Goal: Find specific page/section: Find specific page/section

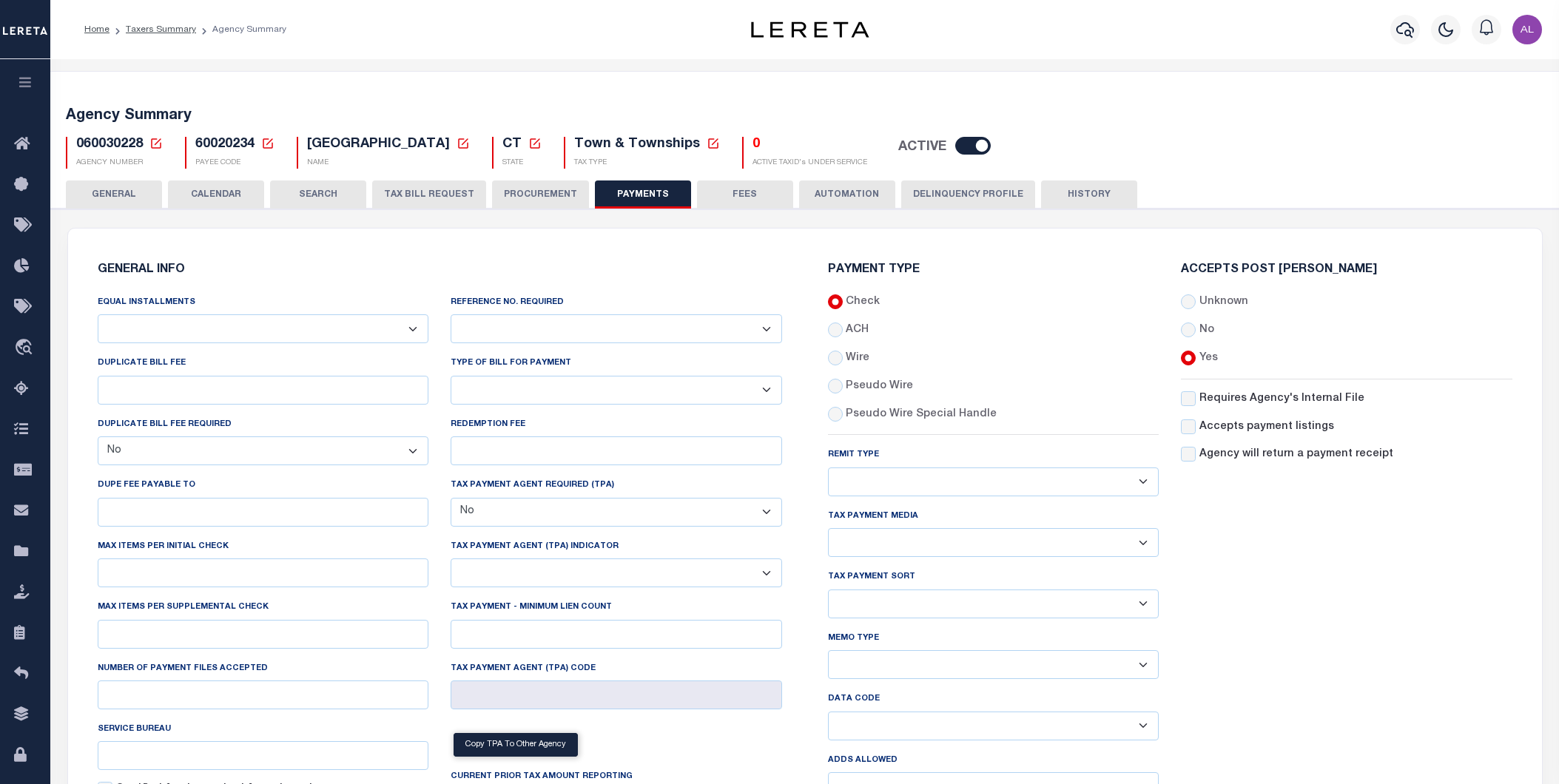
select select "false"
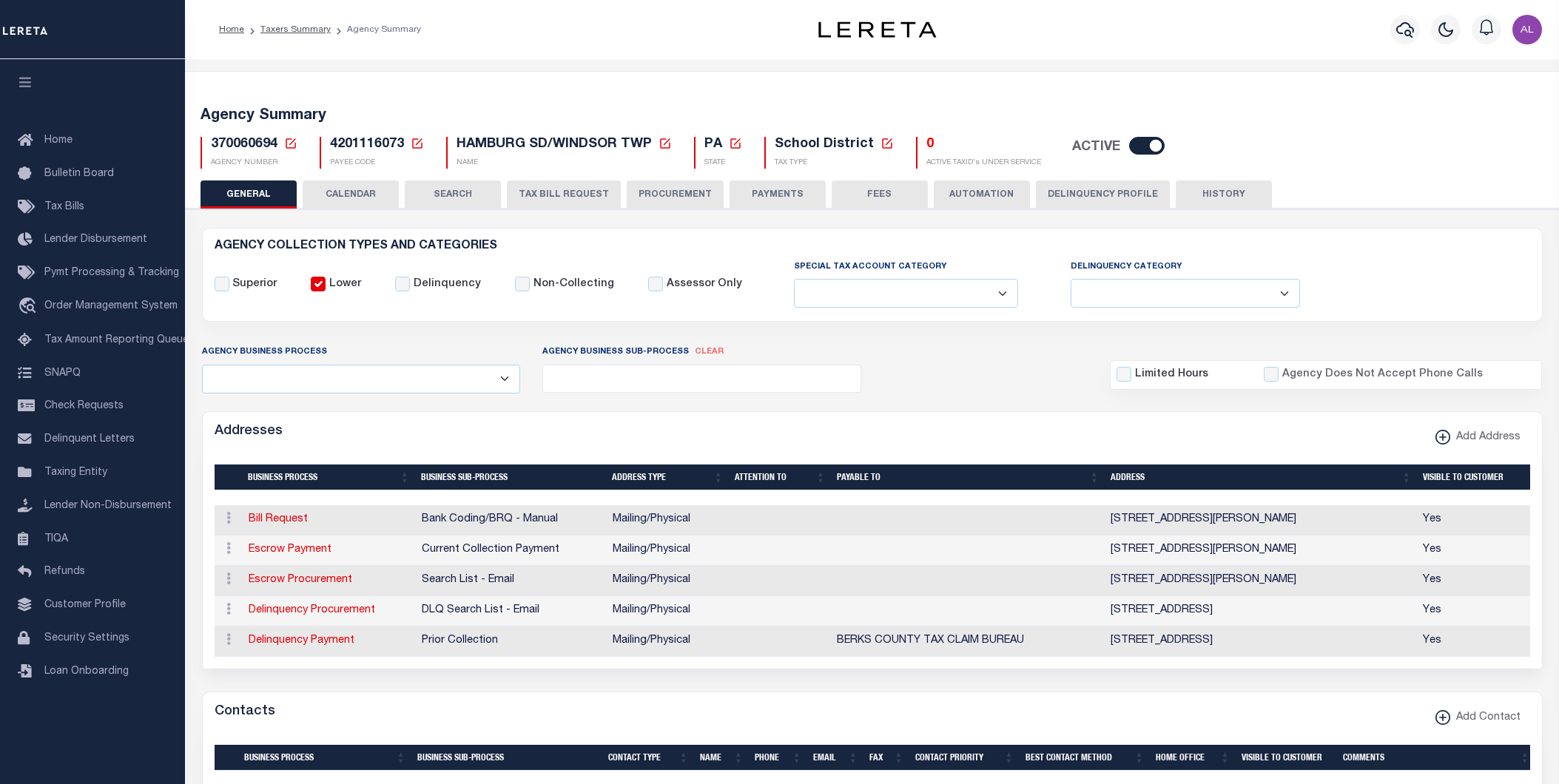
select select
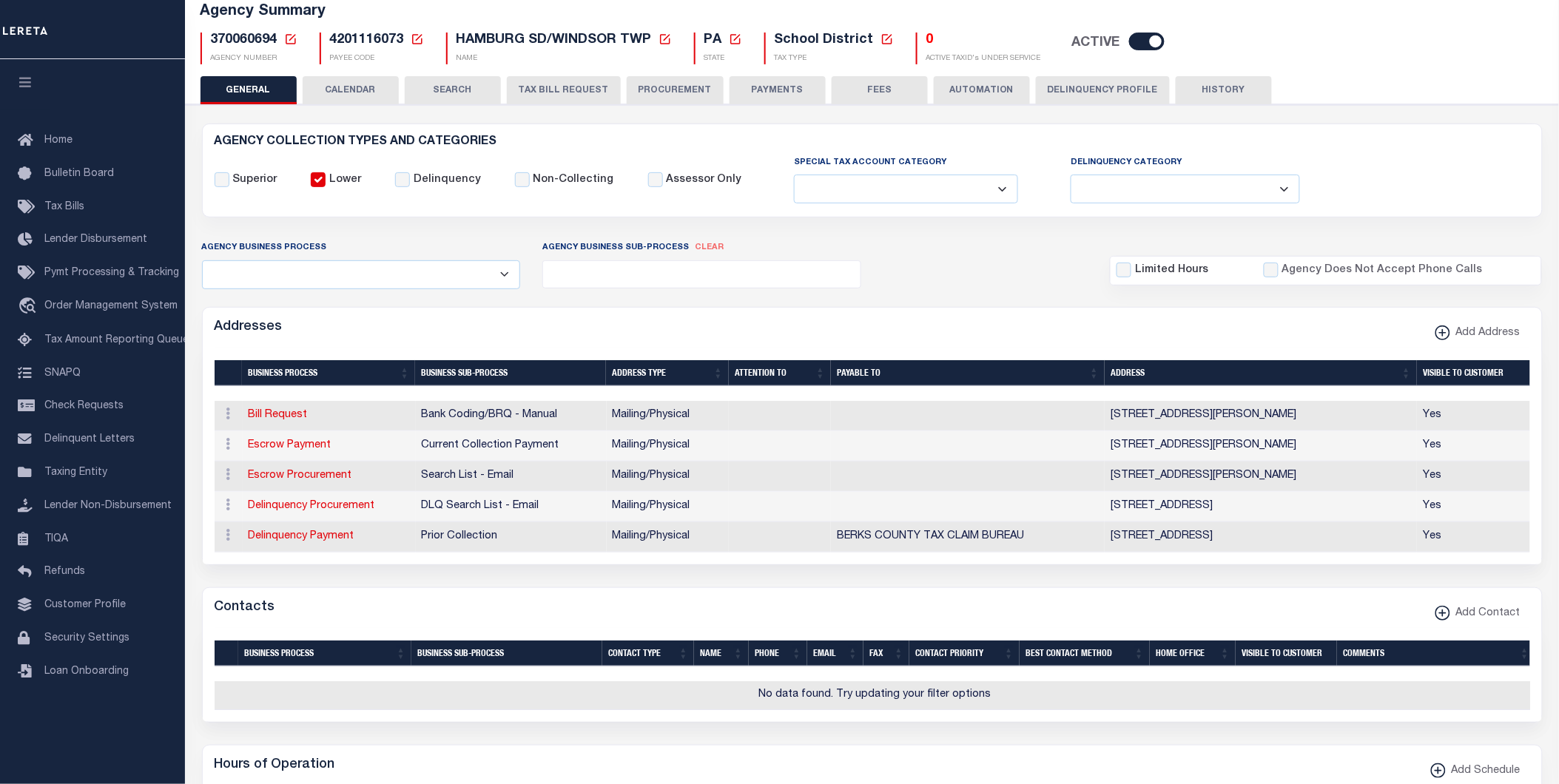
scroll to position [104, 0]
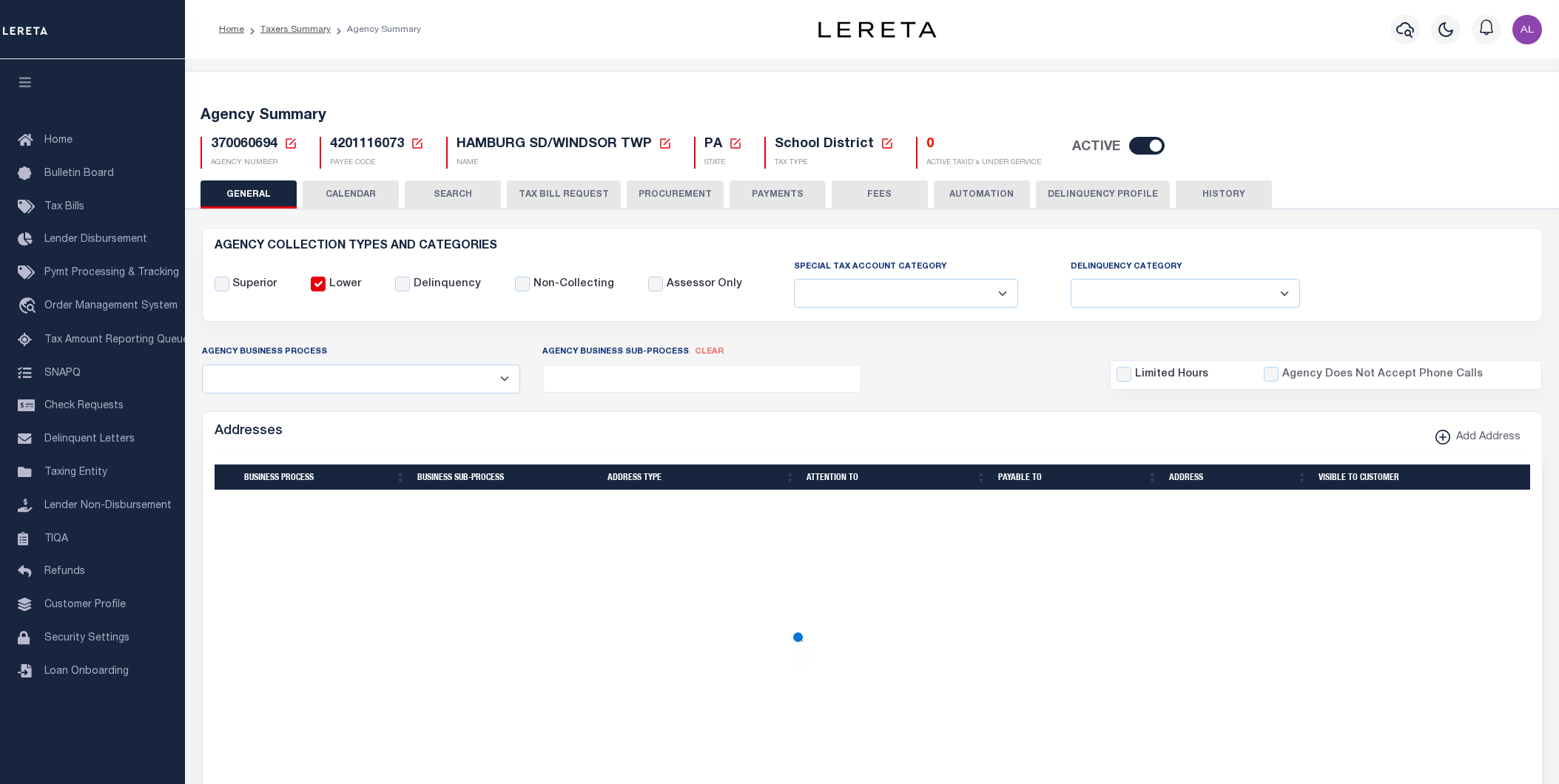
select select
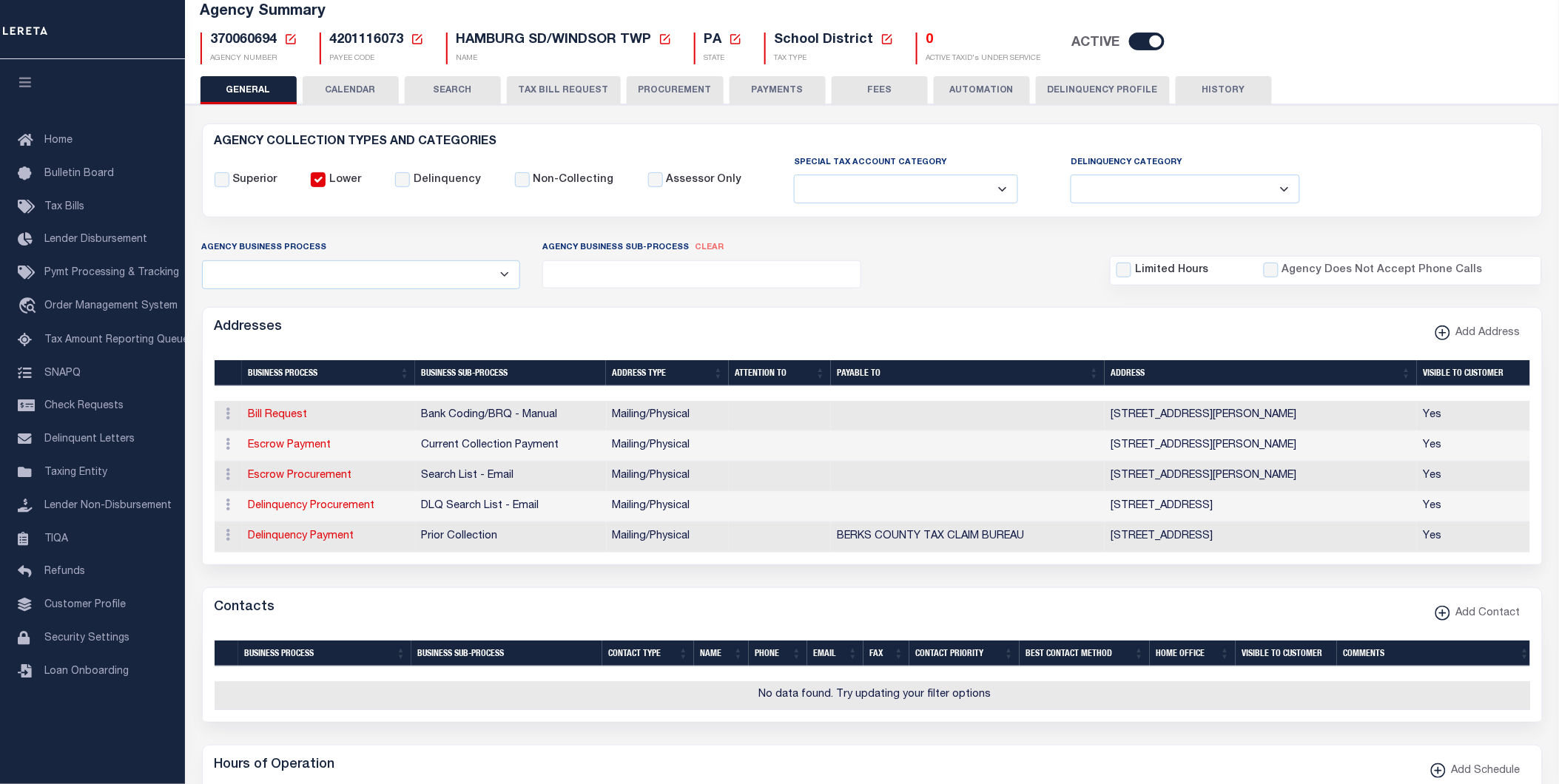
scroll to position [104, 0]
drag, startPoint x: 351, startPoint y: 446, endPoint x: 246, endPoint y: 447, distance: 105.0
click at [246, 447] on td "Escrow Payment" at bounding box center [329, 447] width 173 height 30
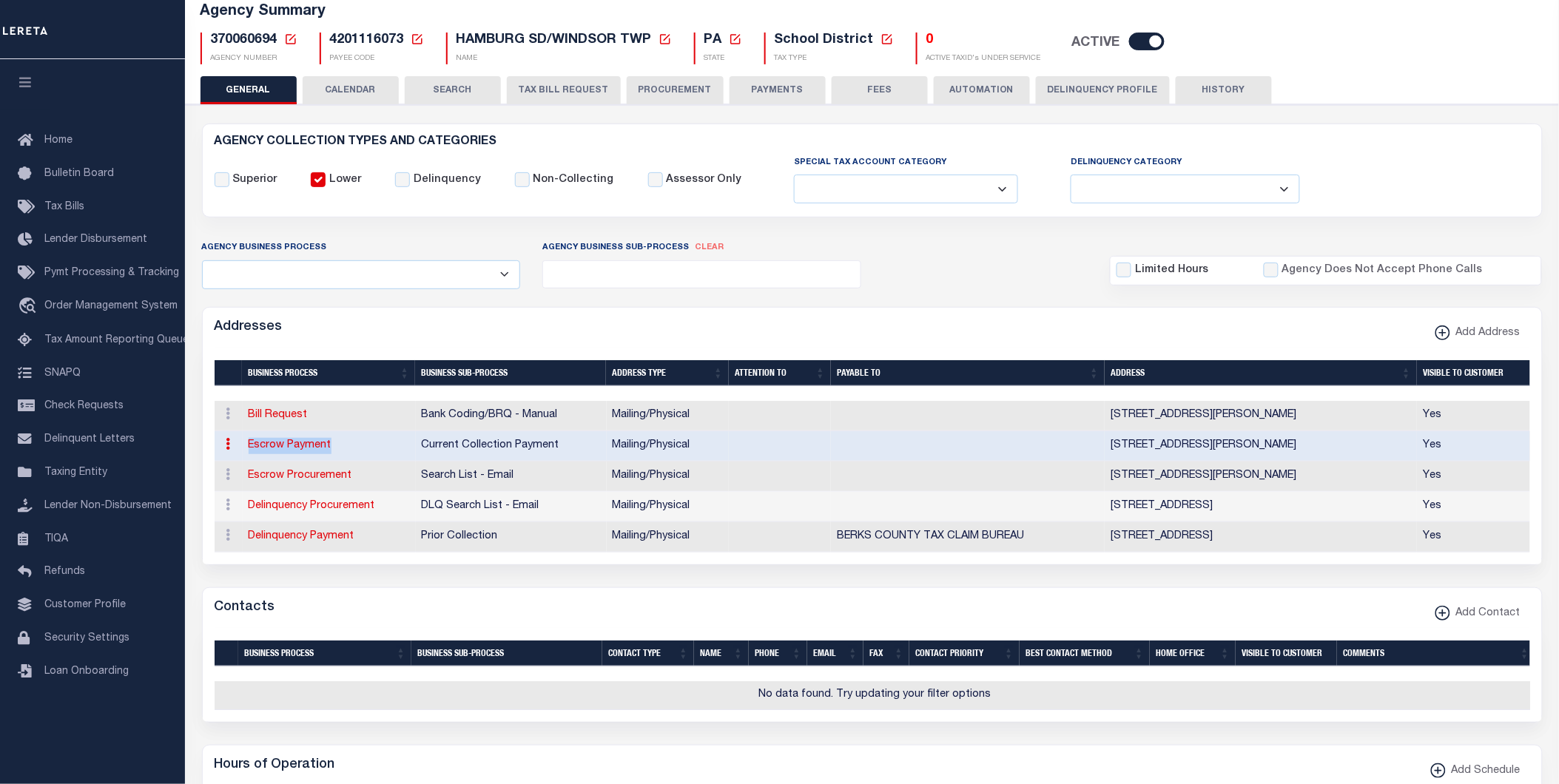
copy link "Escrow Payment"
click at [416, 37] on icon at bounding box center [417, 39] width 13 height 13
click at [462, 80] on input "Payee Code" at bounding box center [531, 92] width 176 height 29
paste input "4820121653"
type input "4820121653"
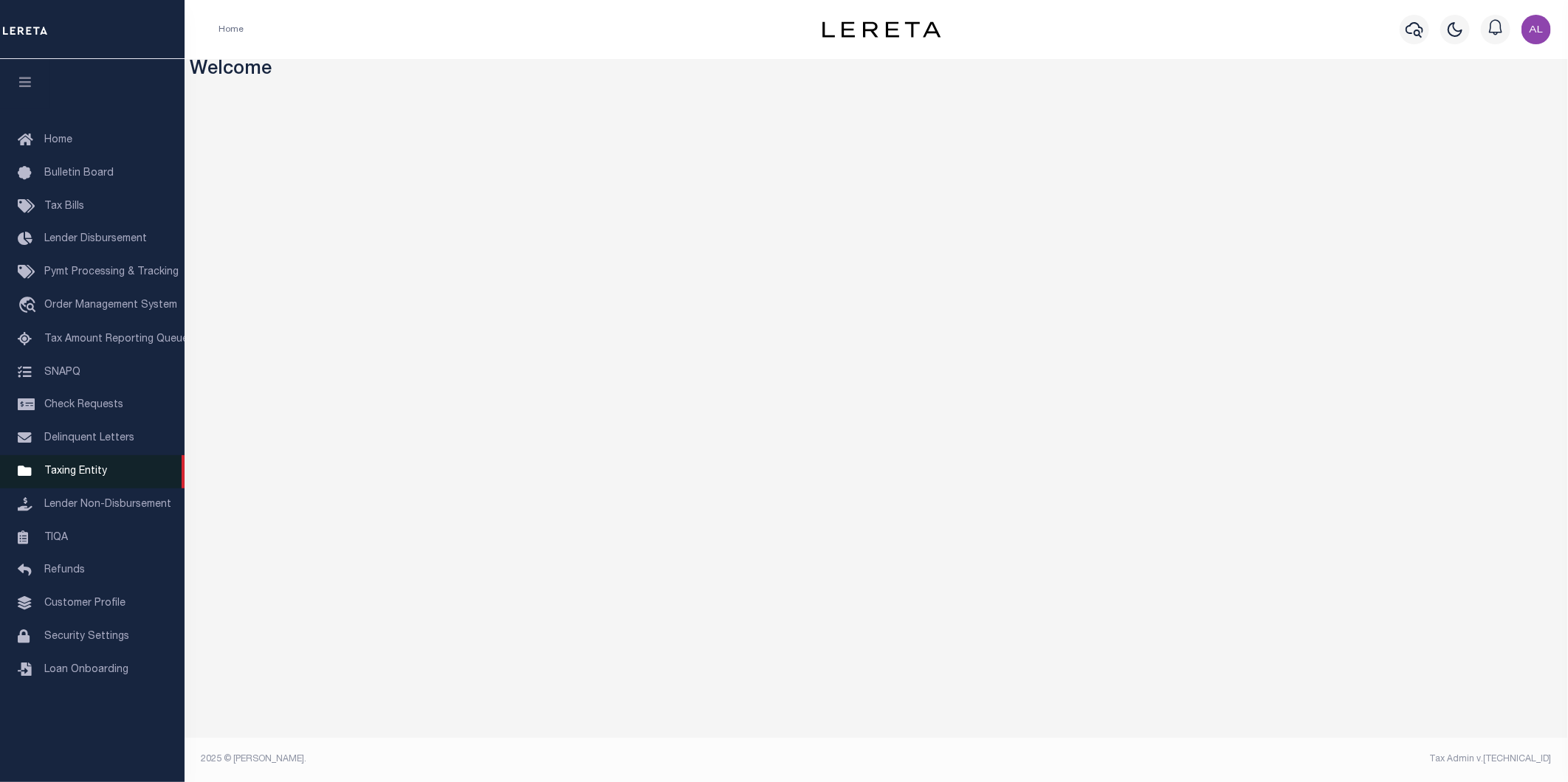
click at [90, 477] on span "Taxing Entity" at bounding box center [75, 471] width 62 height 10
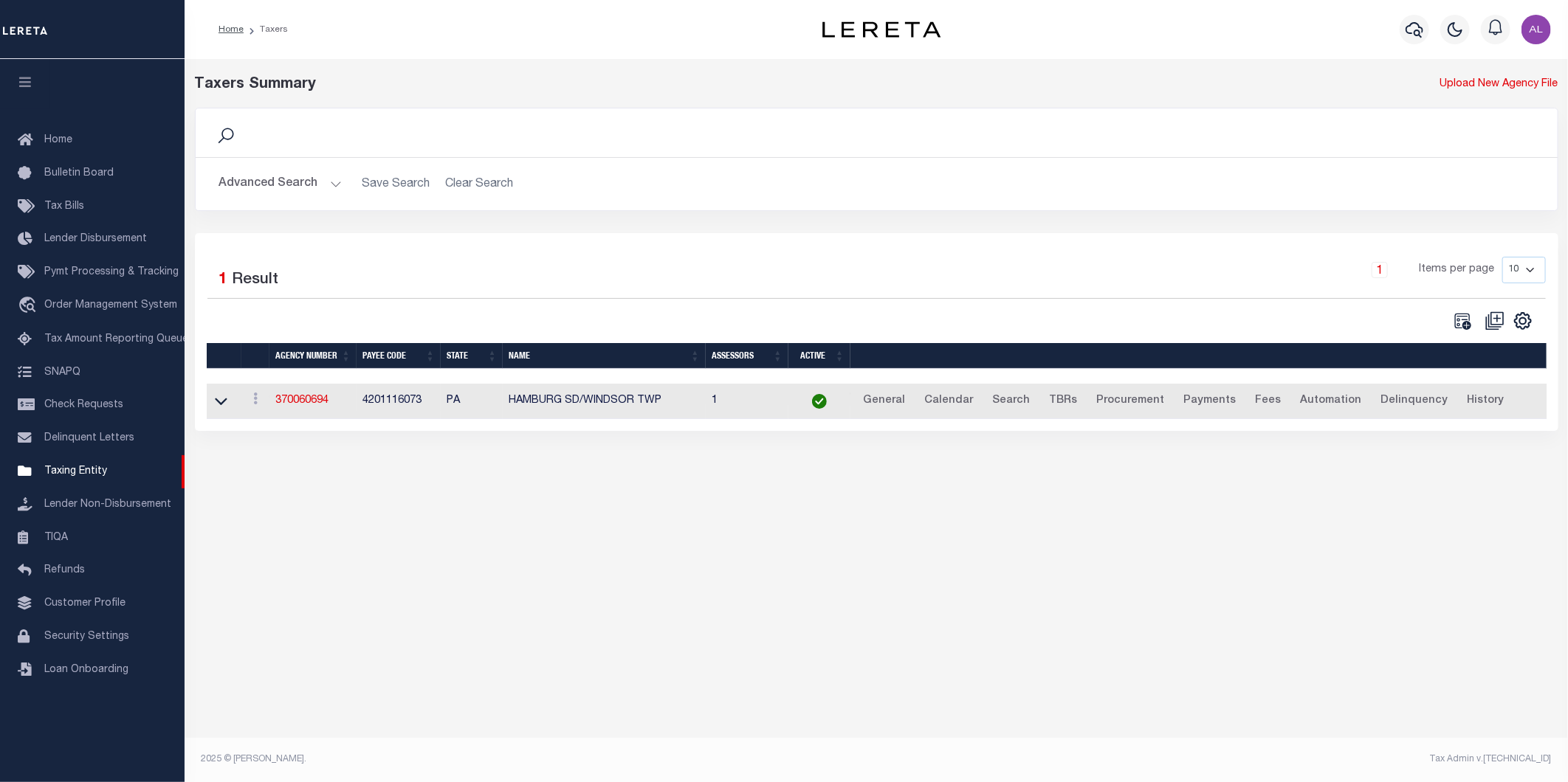
click at [333, 187] on button "Advanced Search" at bounding box center [280, 184] width 122 height 29
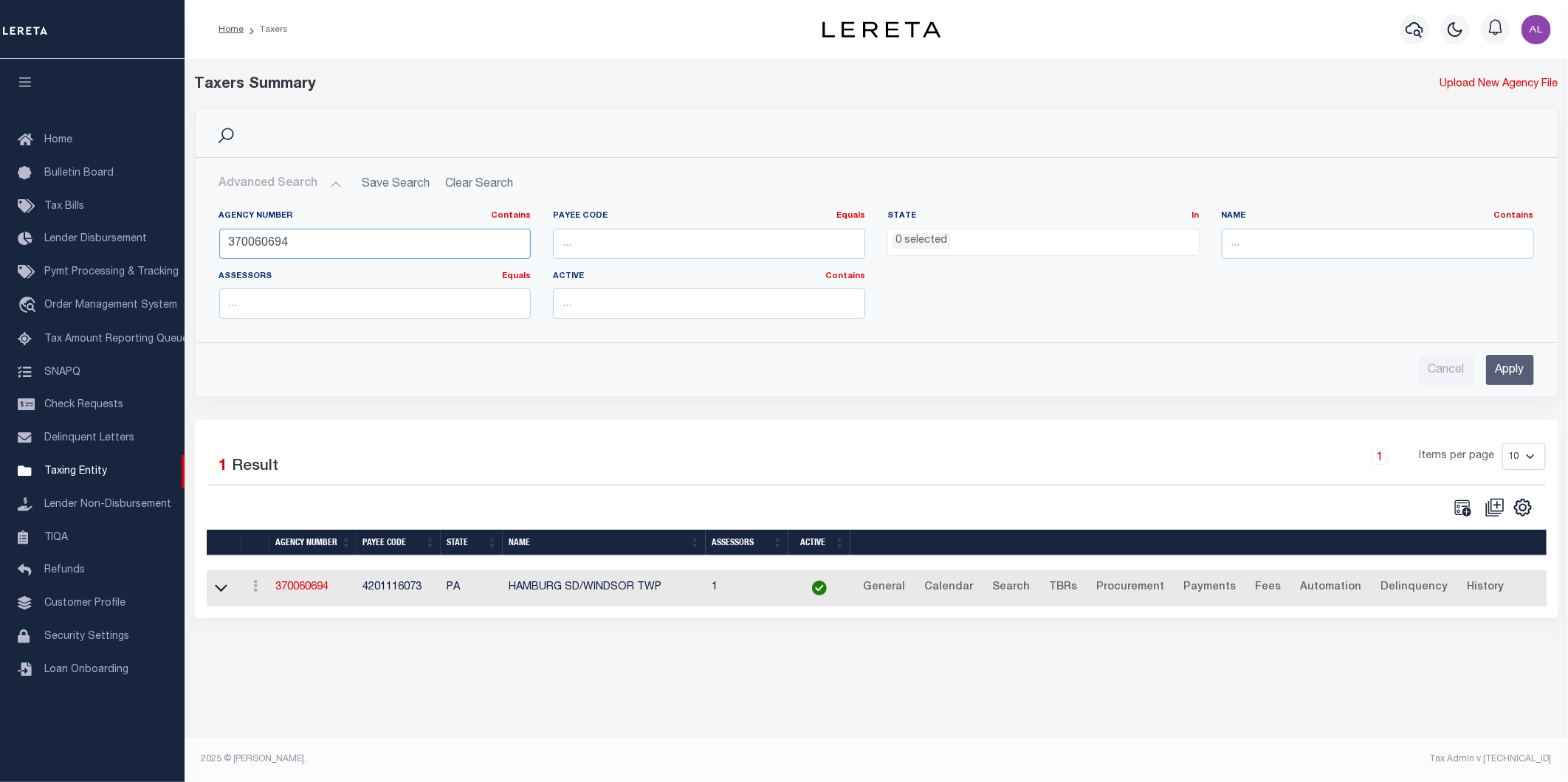
click at [382, 240] on input "370060694" at bounding box center [376, 243] width 313 height 30
click at [595, 245] on input "number" at bounding box center [709, 243] width 313 height 30
paste input "4820121653"
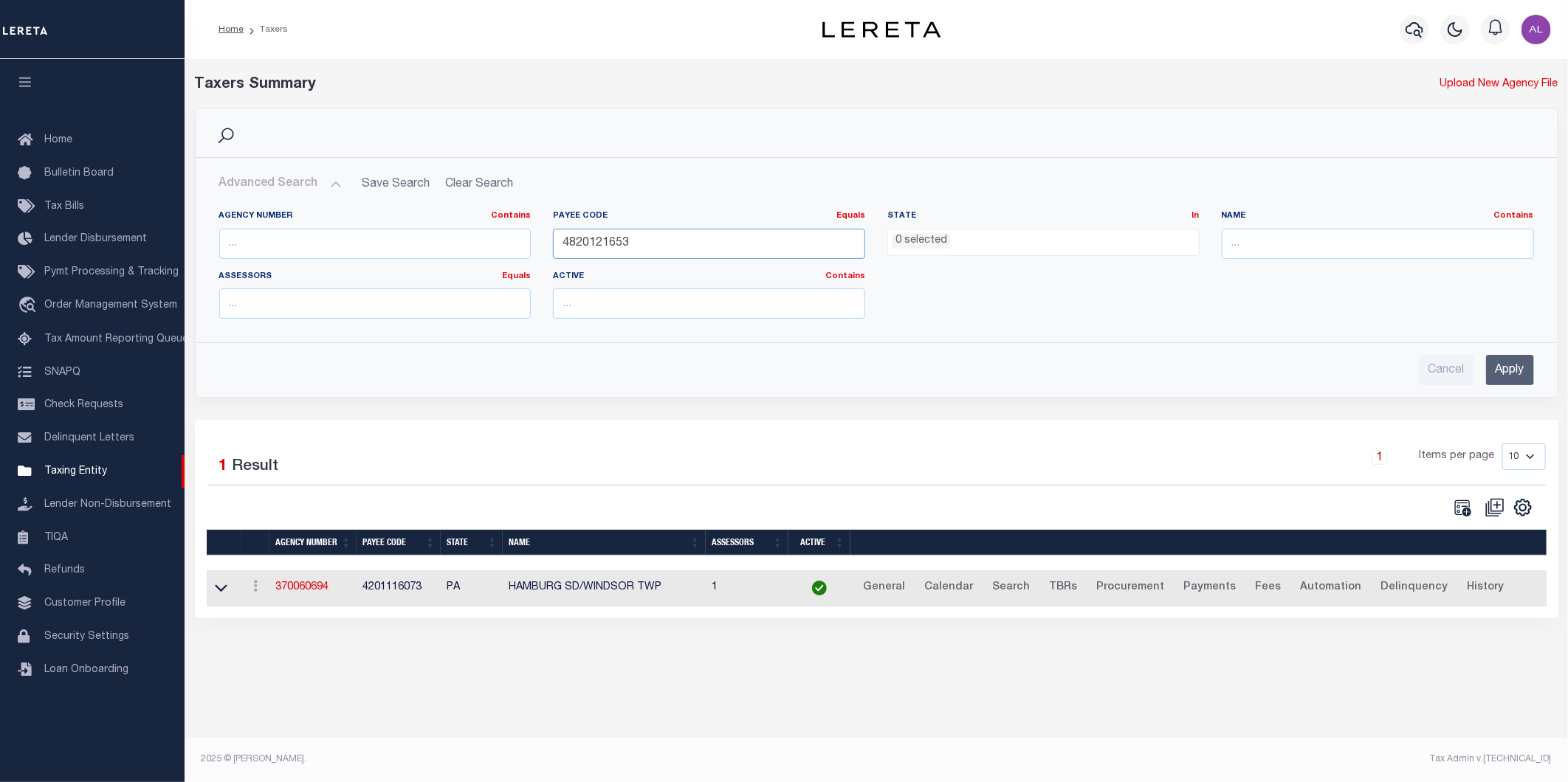
type input "4820121653"
click at [1506, 377] on input "Apply" at bounding box center [1511, 370] width 48 height 30
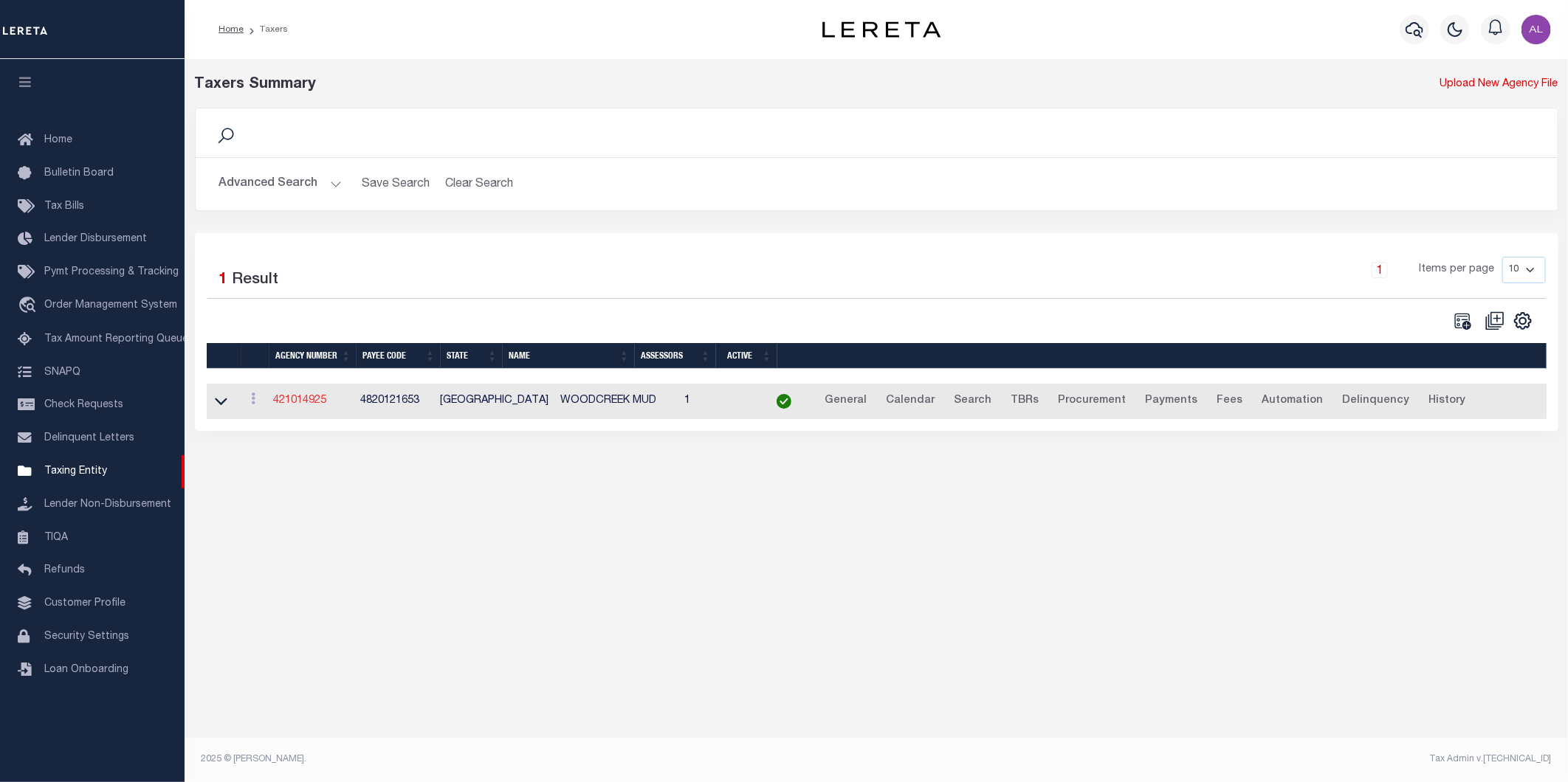
click at [303, 400] on link "421014925" at bounding box center [300, 401] width 53 height 10
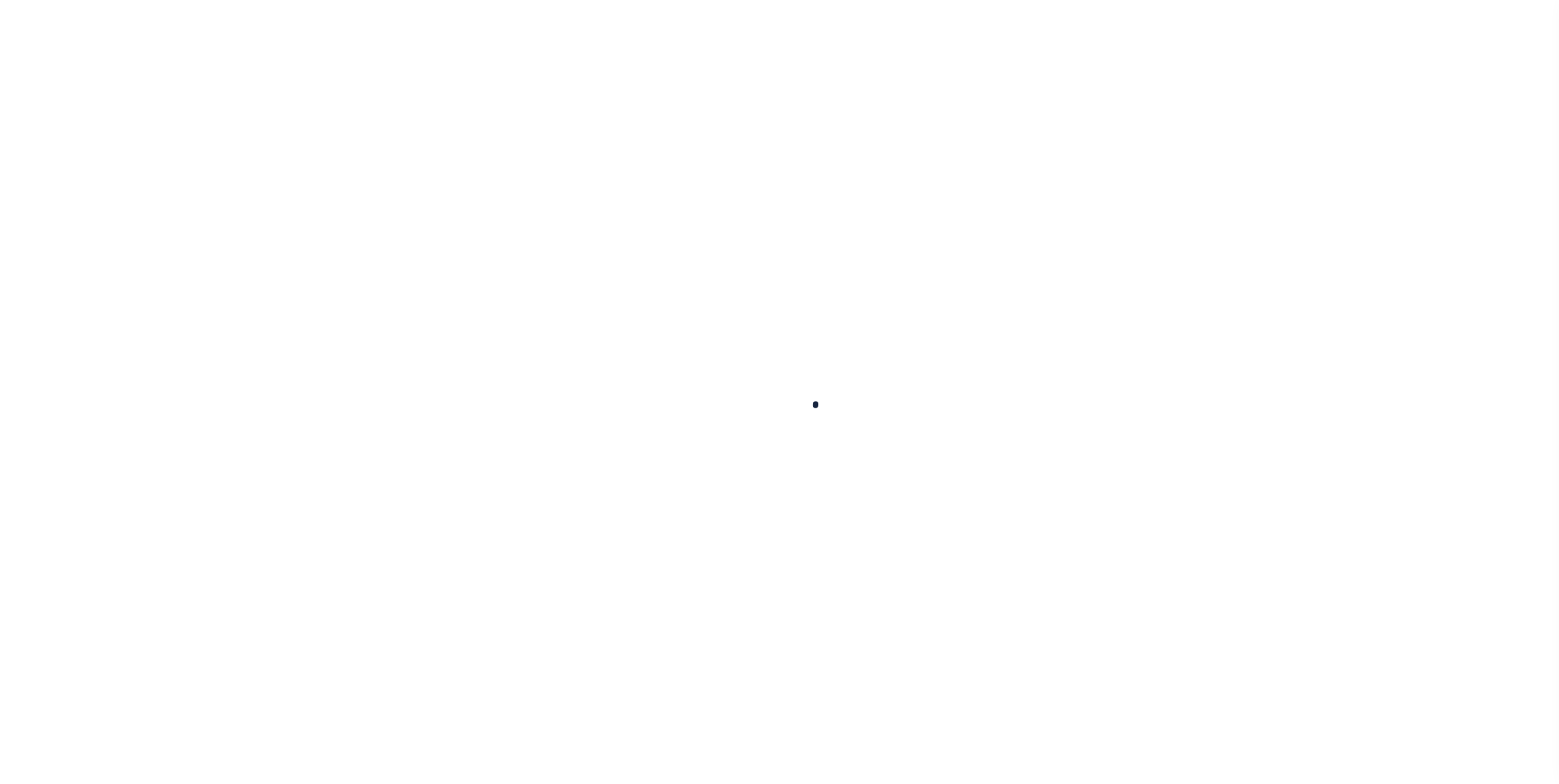
select select
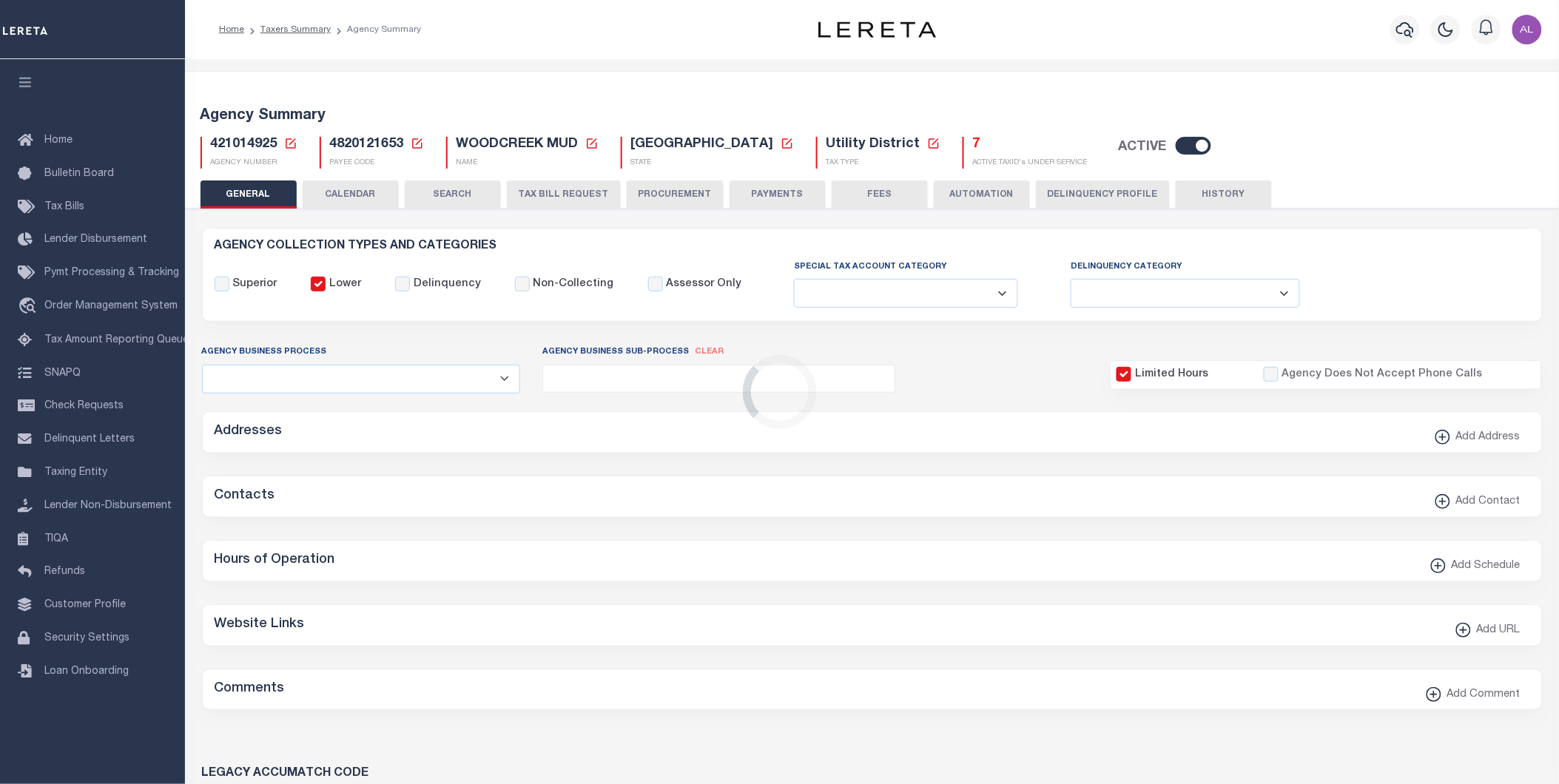
checkbox input "false"
select select "1"
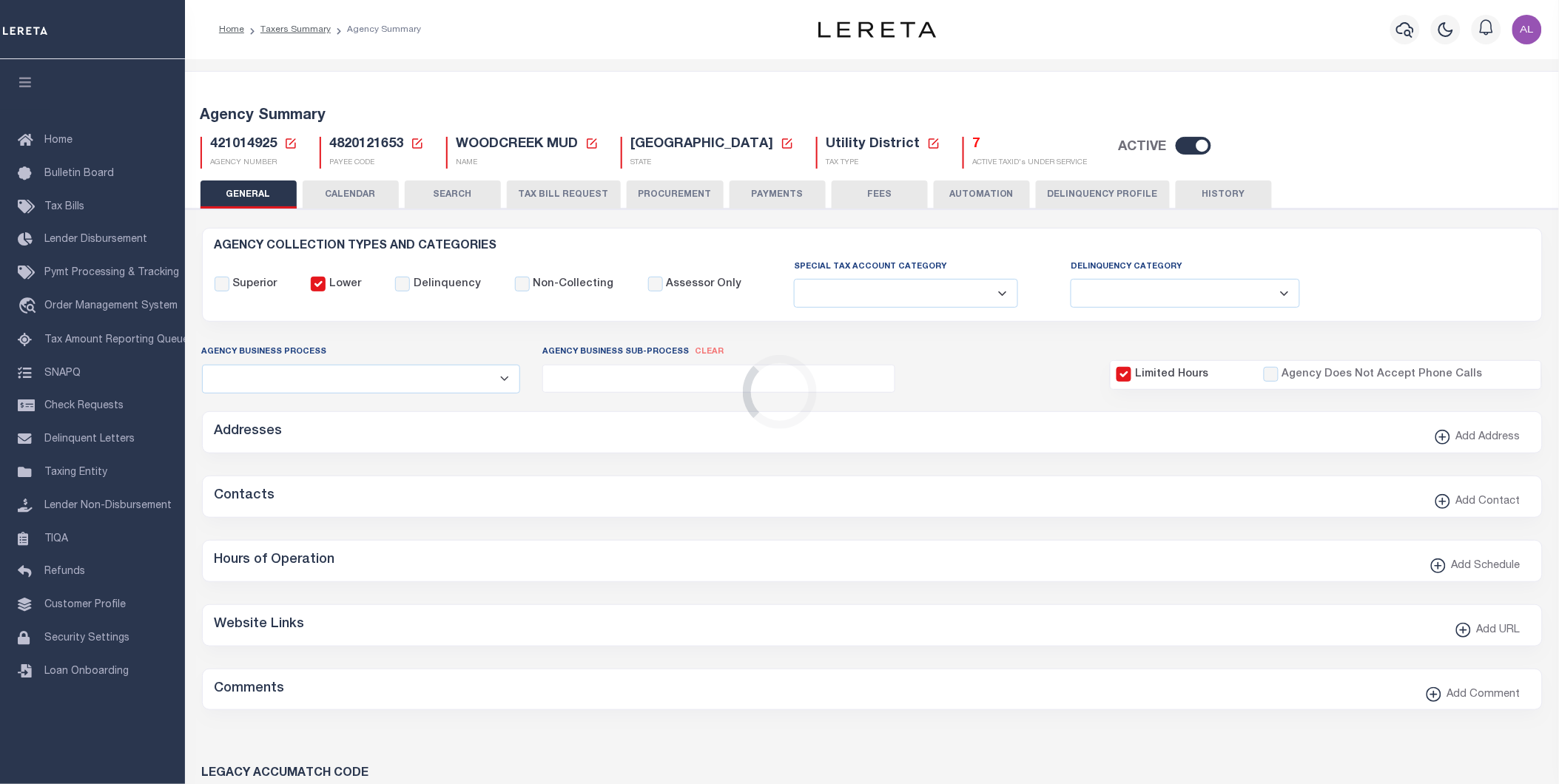
type input "4820121653"
